Goal: Manage account settings

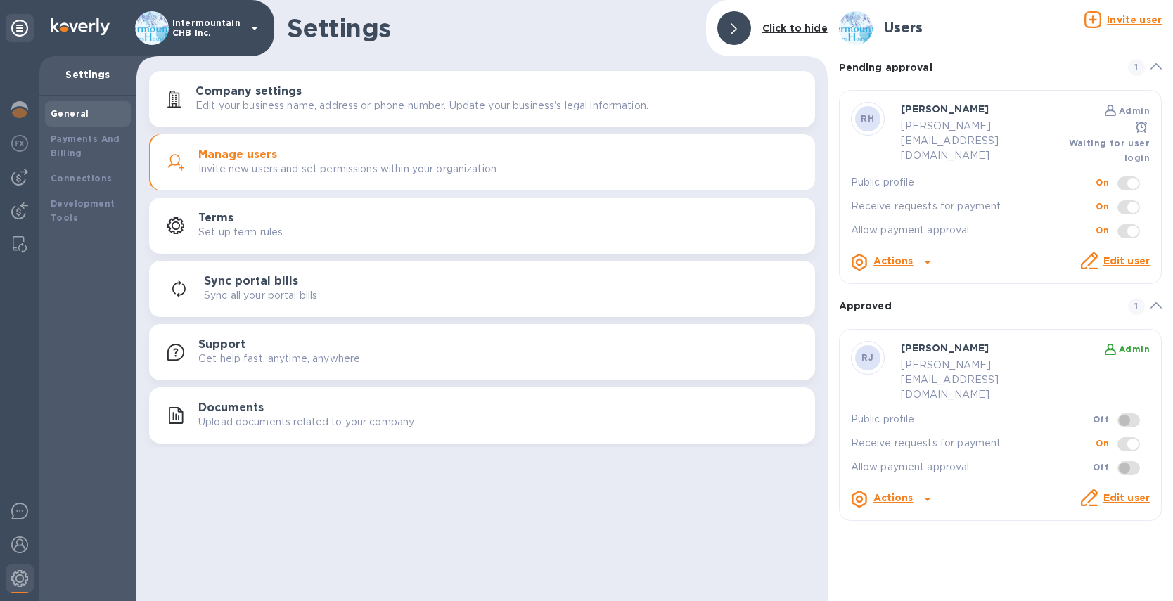
click at [79, 25] on img at bounding box center [80, 26] width 59 height 17
click at [252, 24] on icon at bounding box center [254, 28] width 17 height 17
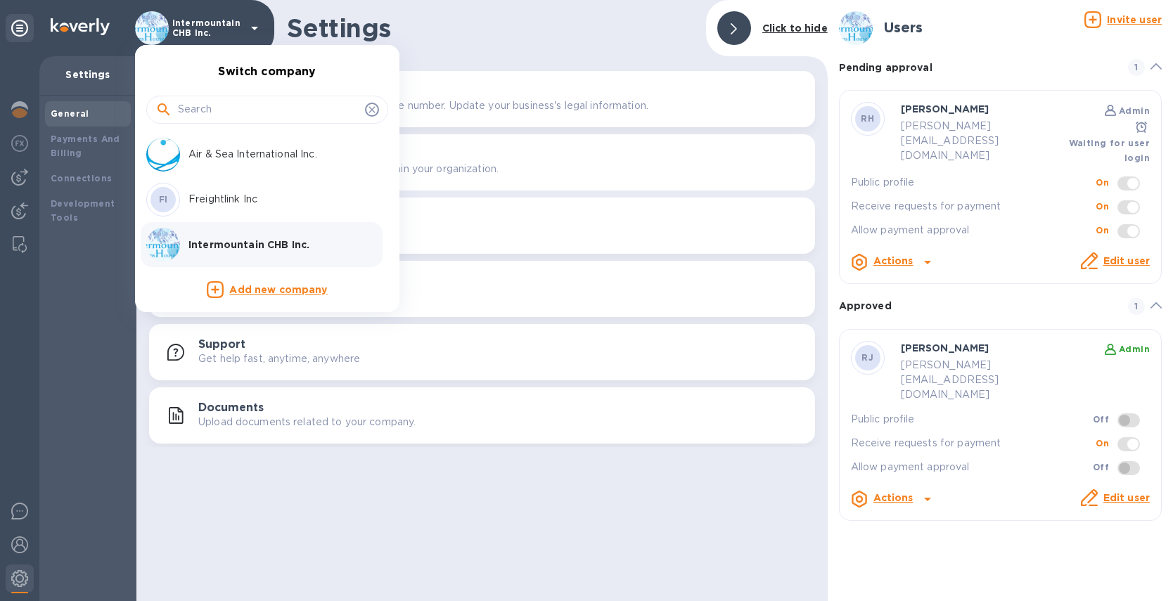
click at [63, 26] on div at bounding box center [586, 300] width 1173 height 601
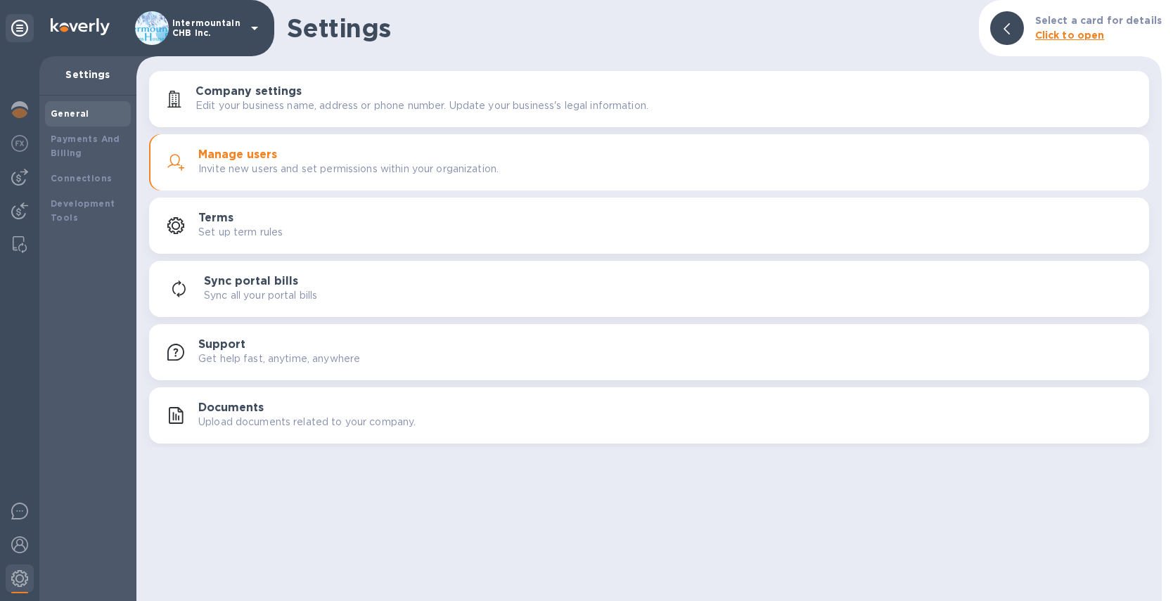
click at [251, 26] on icon at bounding box center [254, 28] width 17 height 17
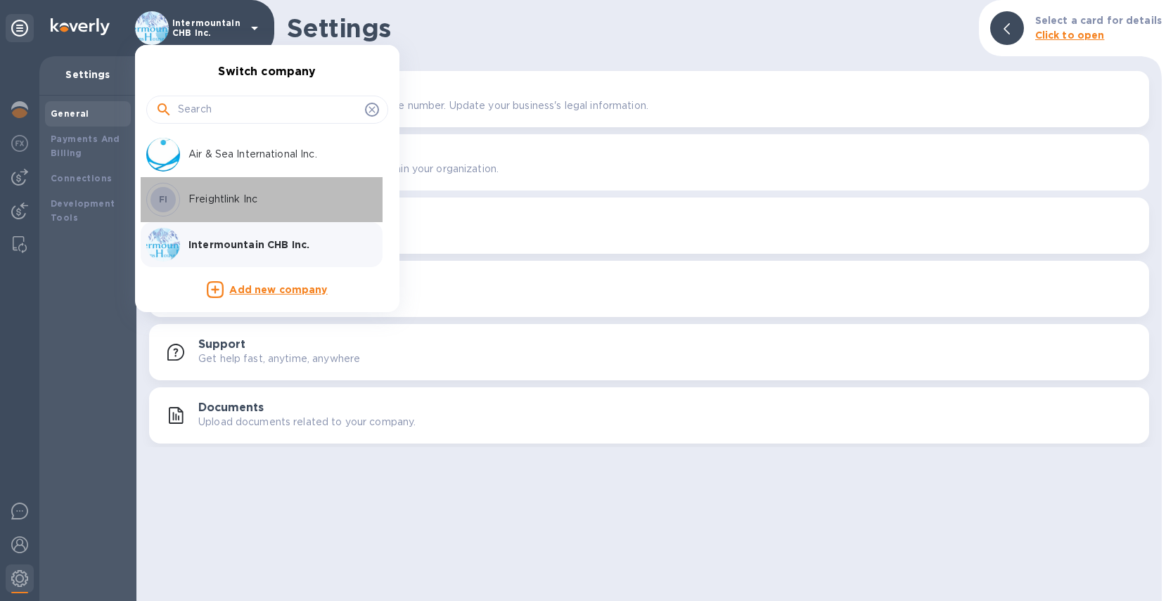
click at [251, 197] on p "Freightlink Inc" at bounding box center [276, 199] width 177 height 15
